Goal: Information Seeking & Learning: Find specific fact

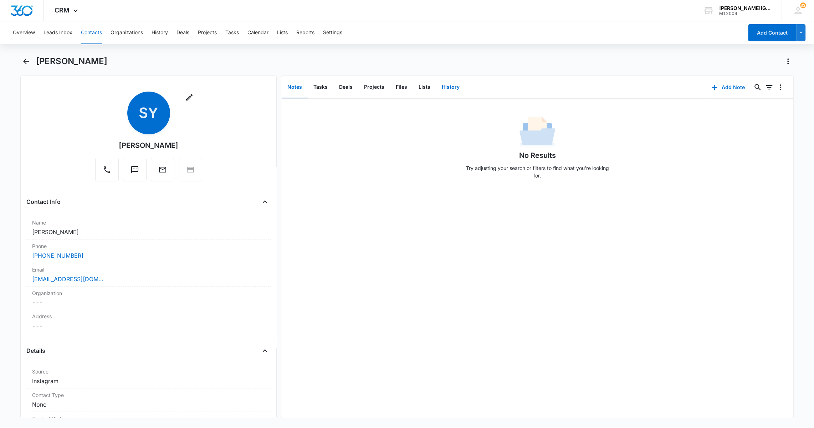
click at [449, 88] on button "History" at bounding box center [450, 87] width 29 height 22
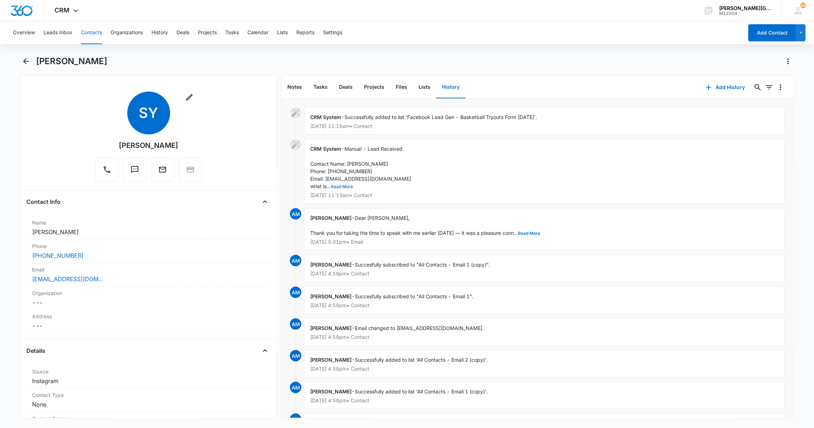
click at [345, 187] on button "Read More" at bounding box center [342, 187] width 22 height 4
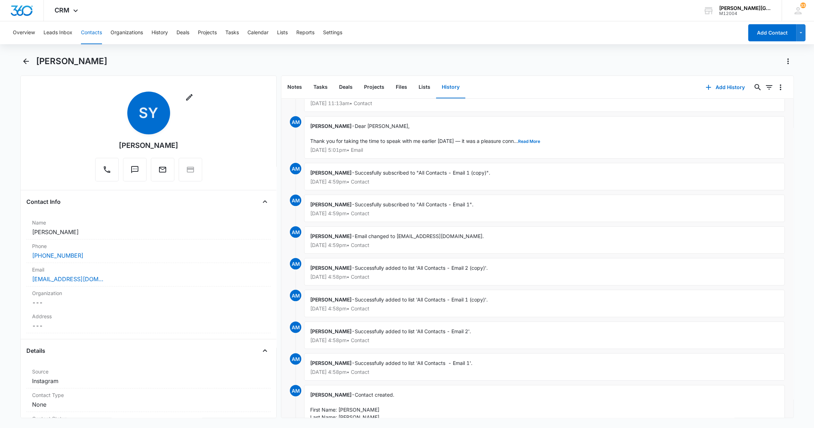
scroll to position [175, 0]
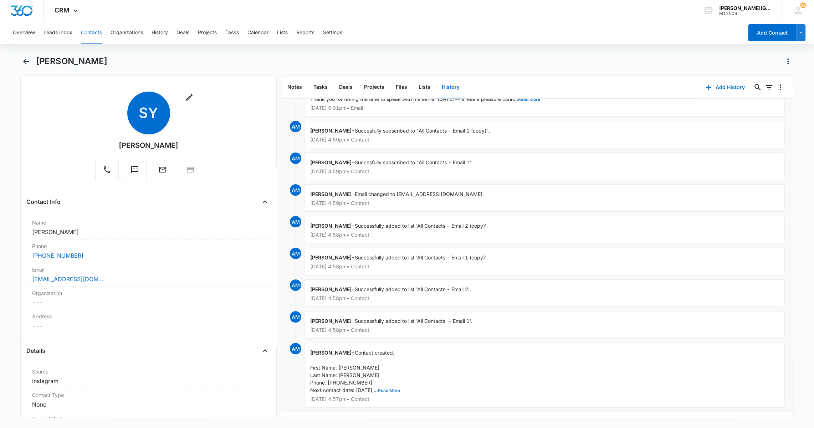
click at [391, 389] on button "Read More" at bounding box center [389, 391] width 22 height 4
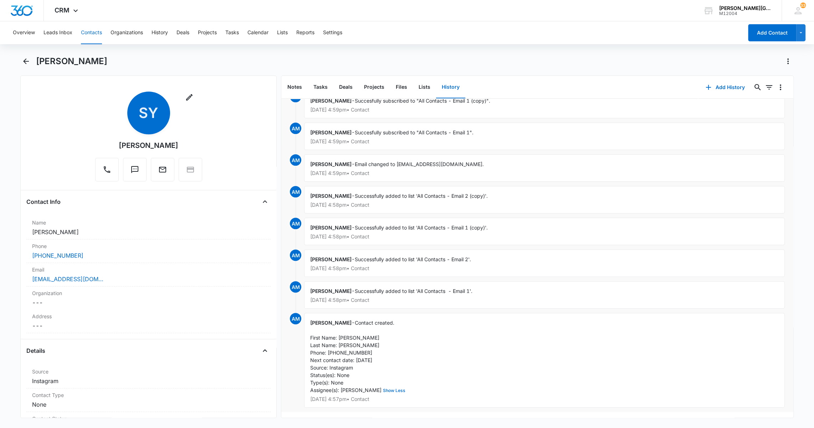
scroll to position [0, 0]
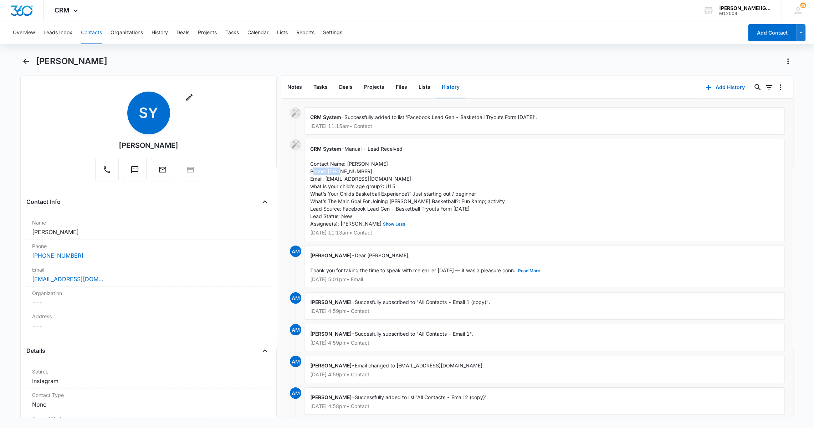
drag, startPoint x: 334, startPoint y: 170, endPoint x: 369, endPoint y: 171, distance: 34.6
click at [369, 171] on div "CRM System - Manual - Lead Received Contact Name: [PERSON_NAME] Phone: [PHONE_N…" at bounding box center [544, 190] width 480 height 102
copy span "4252137474"
